Goal: Transaction & Acquisition: Obtain resource

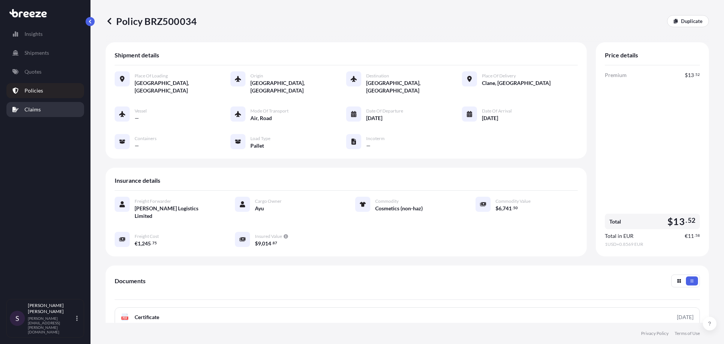
click at [43, 114] on link "Claims" at bounding box center [45, 109] width 78 height 15
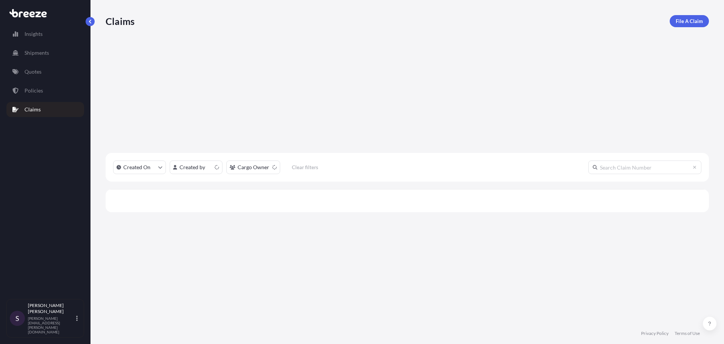
scroll to position [215, 598]
click at [52, 94] on link "Policies" at bounding box center [45, 90] width 78 height 15
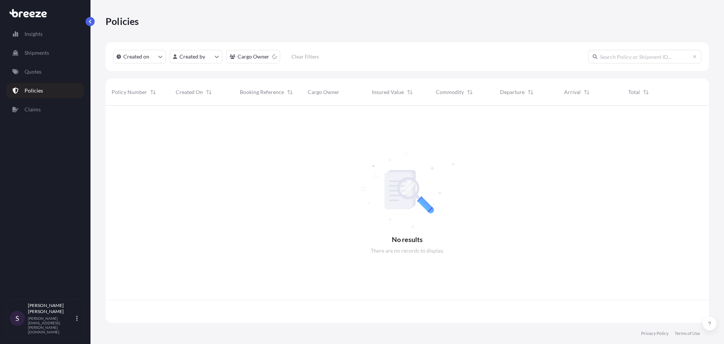
scroll to position [215, 598]
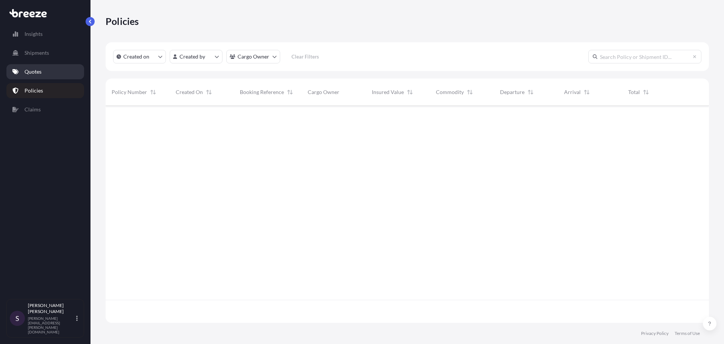
click at [46, 57] on link "Shipments" at bounding box center [45, 52] width 78 height 15
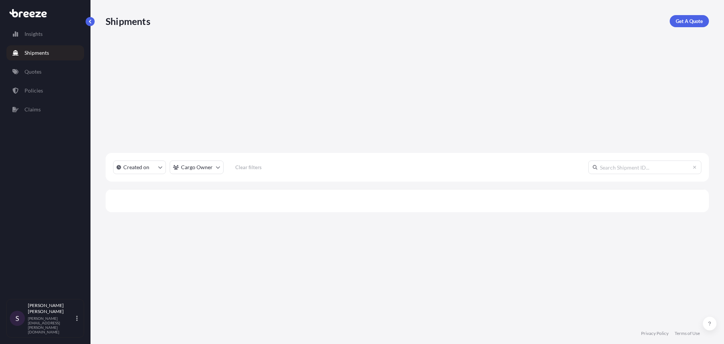
scroll to position [215, 598]
click at [43, 66] on link "Quotes" at bounding box center [45, 71] width 78 height 15
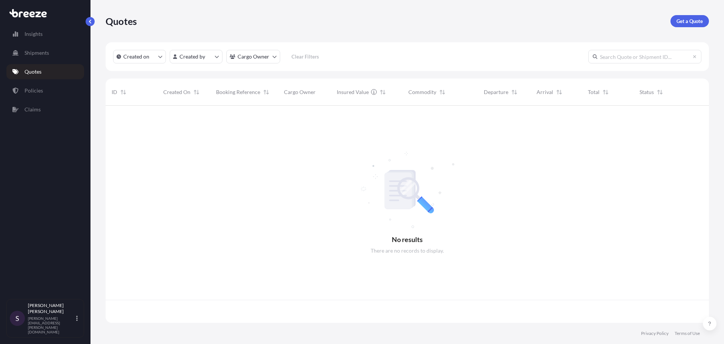
scroll to position [215, 598]
click at [685, 19] on p "Get a Quote" at bounding box center [690, 21] width 26 height 8
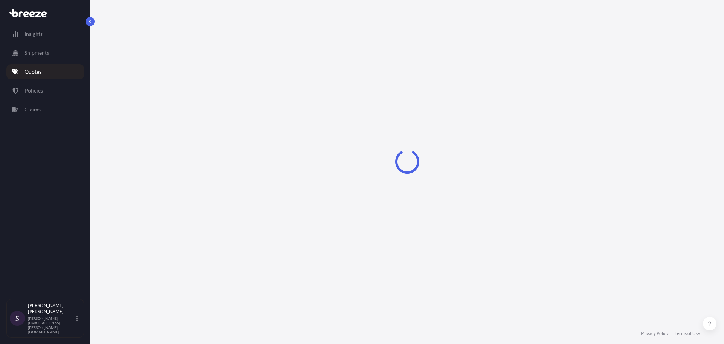
select select "Sea"
select select "1"
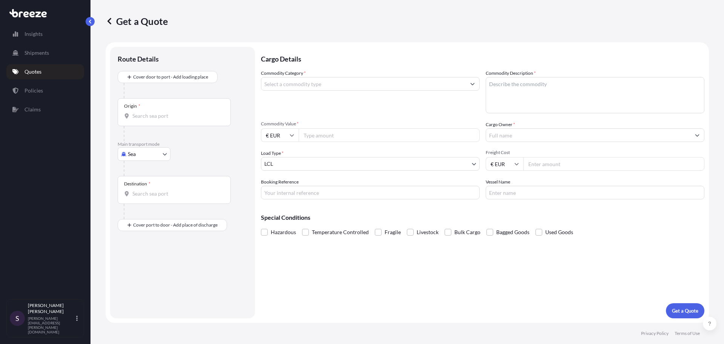
click at [269, 86] on input "Commodity Category *" at bounding box center [363, 84] width 204 height 14
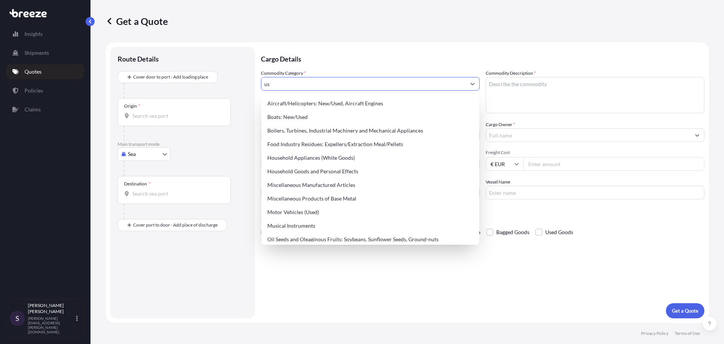
type input "u"
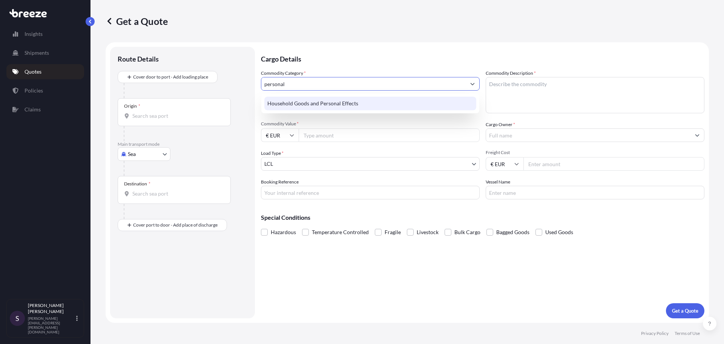
click at [288, 109] on div "Household Goods and Personal Effects" at bounding box center [370, 104] width 212 height 14
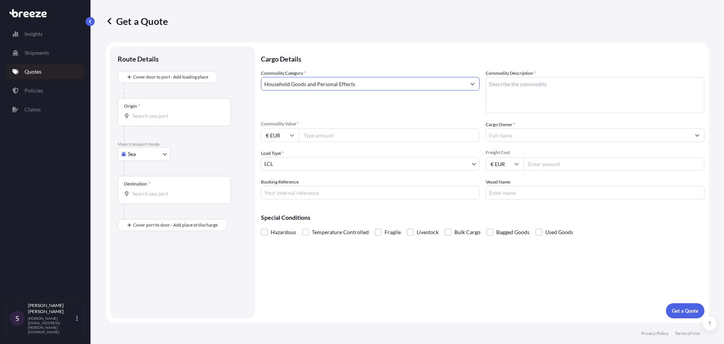
type input "Household Goods and Personal Effects"
click at [527, 90] on textarea "Commodity Description *" at bounding box center [595, 95] width 219 height 36
type textarea "Used personal effects"
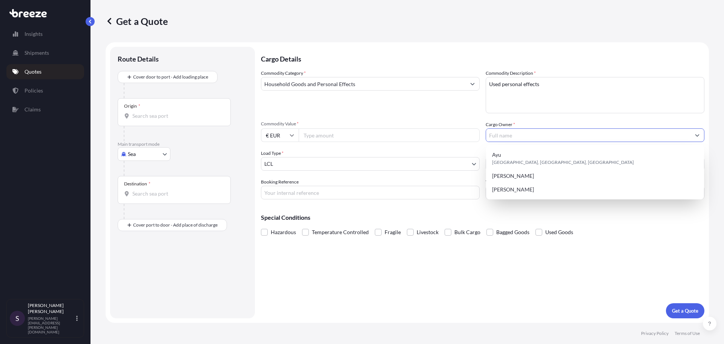
click at [514, 131] on input "Cargo Owner *" at bounding box center [588, 135] width 204 height 14
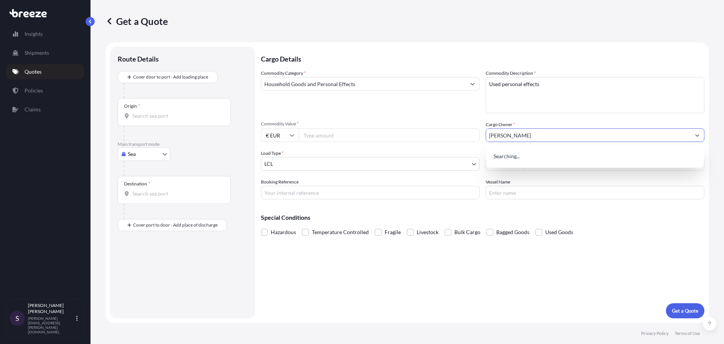
type input "[PERSON_NAME]"
click at [411, 140] on div "Commodity Category * Household Goods and Personal Effects Commodity Description…" at bounding box center [483, 134] width 444 height 130
click at [411, 133] on input "Commodity Value *" at bounding box center [389, 135] width 181 height 14
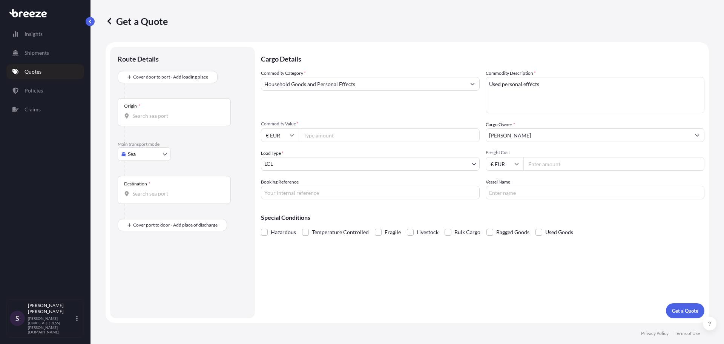
click at [421, 136] on input "Commodity Value *" at bounding box center [389, 135] width 181 height 14
type input "1000"
